Goal: Find specific page/section: Find specific page/section

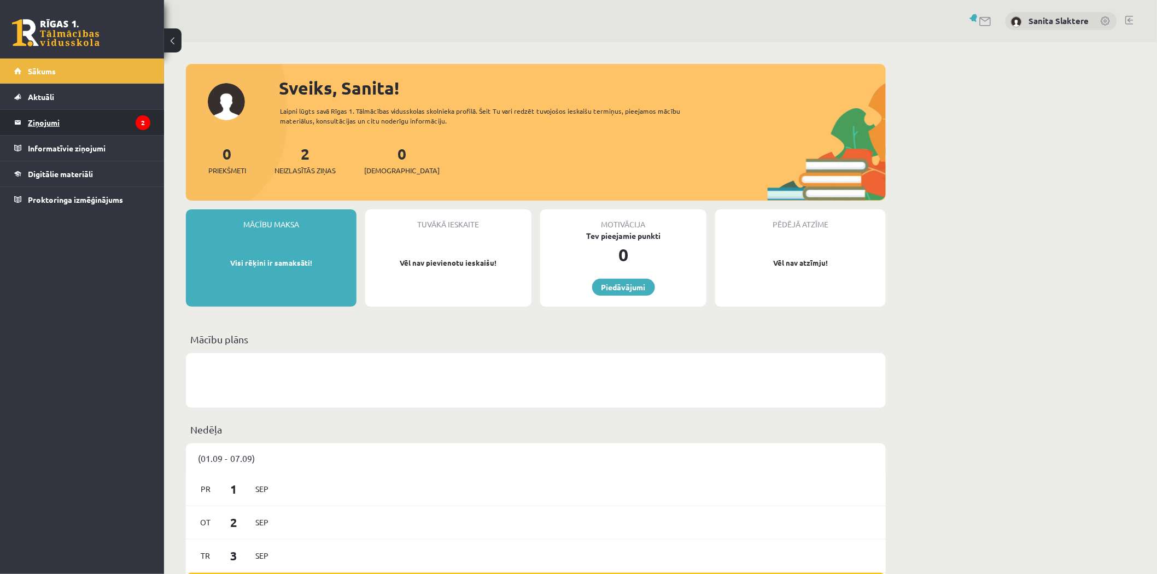
click at [77, 110] on legend "Ziņojumi 2" at bounding box center [89, 122] width 122 height 25
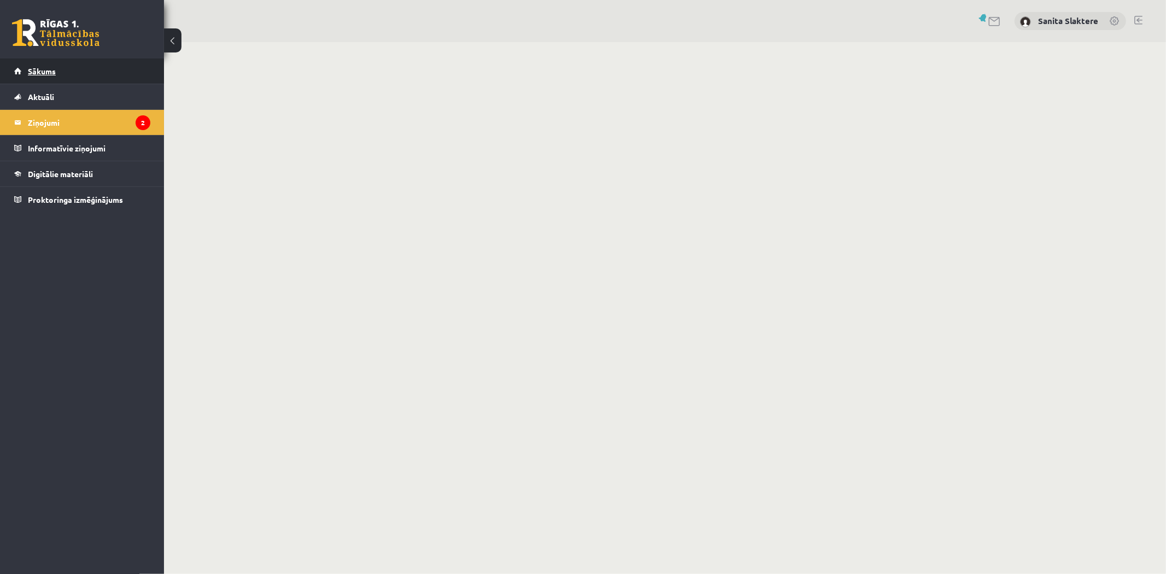
click at [67, 74] on link "Sākums" at bounding box center [82, 70] width 136 height 25
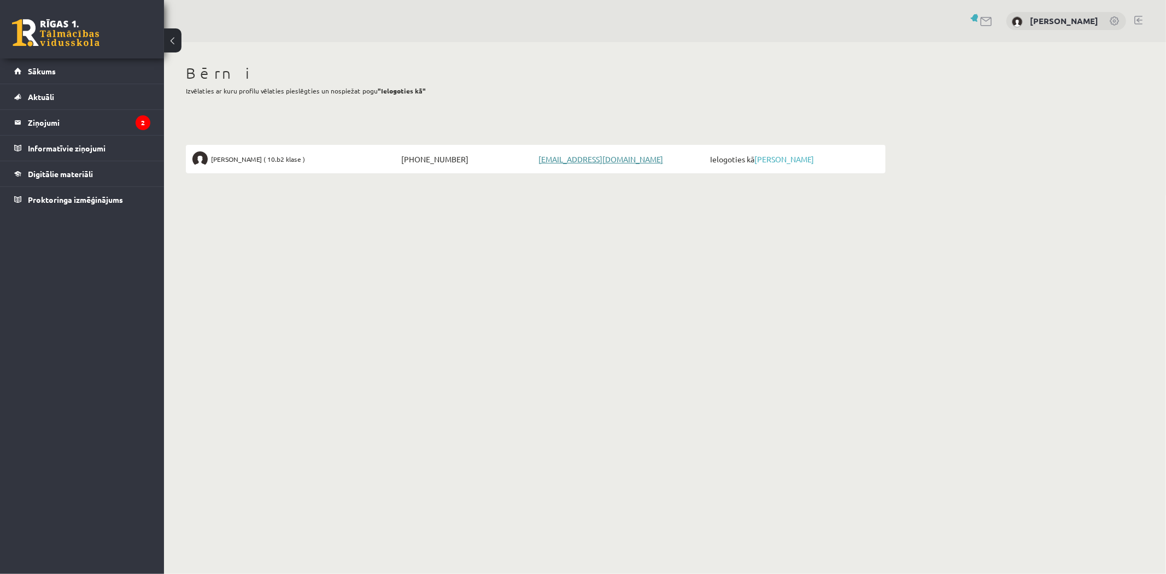
click at [589, 155] on link "[EMAIL_ADDRESS][DOMAIN_NAME]" at bounding box center [600, 159] width 125 height 10
click at [861, 236] on body "0 Dāvanas 0 mP 0 xp [PERSON_NAME] Sākums Aktuāli Kā mācīties eSKOLĀ Kontakti No…" at bounding box center [583, 287] width 1166 height 574
click at [788, 166] on span "Ielogoties kā [PERSON_NAME]" at bounding box center [793, 158] width 172 height 15
click at [788, 161] on link "[PERSON_NAME]" at bounding box center [784, 159] width 60 height 10
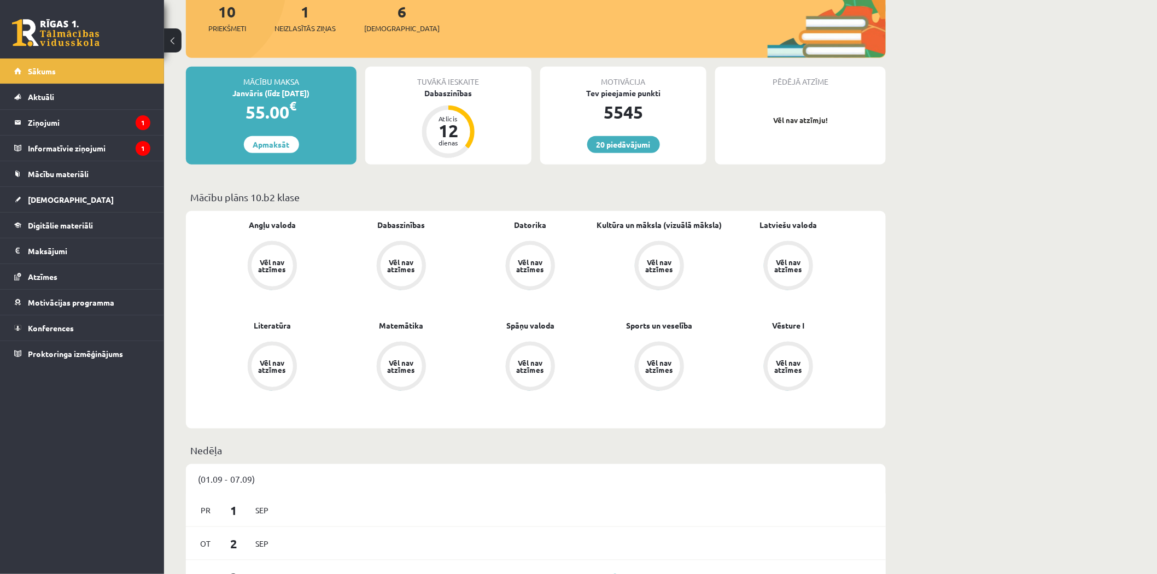
scroll to position [425, 0]
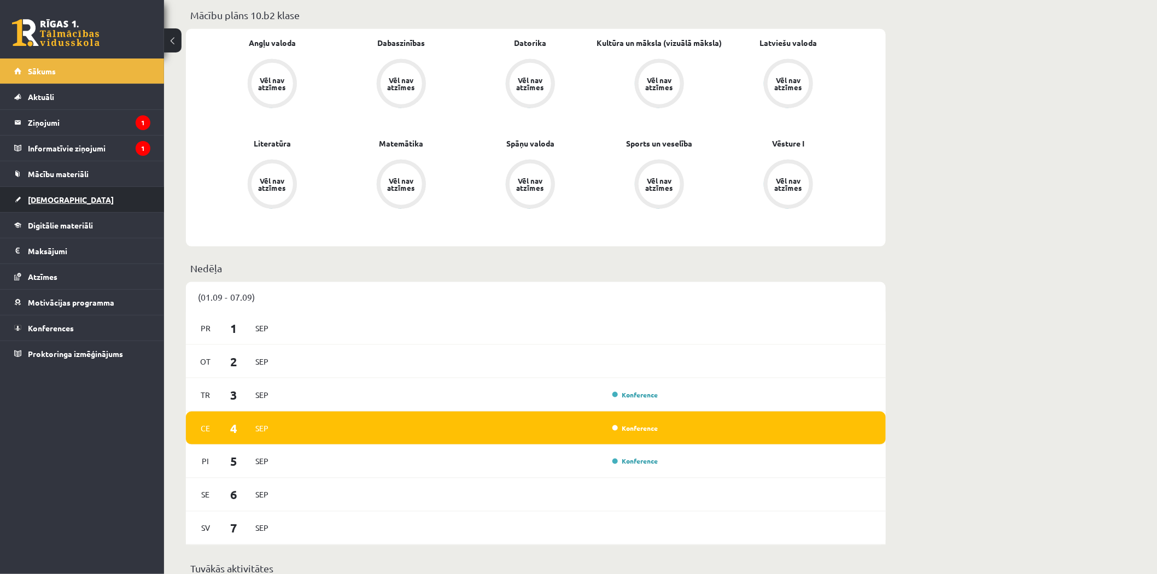
click at [84, 188] on link "Ieskaites" at bounding box center [82, 199] width 136 height 25
